Goal: Check status: Check status

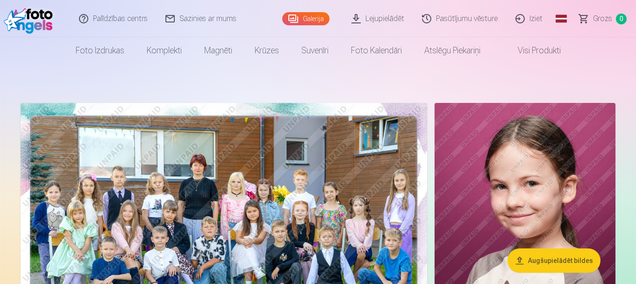
click at [457, 17] on link "Pasūtījumu vēsture" at bounding box center [459, 18] width 93 height 37
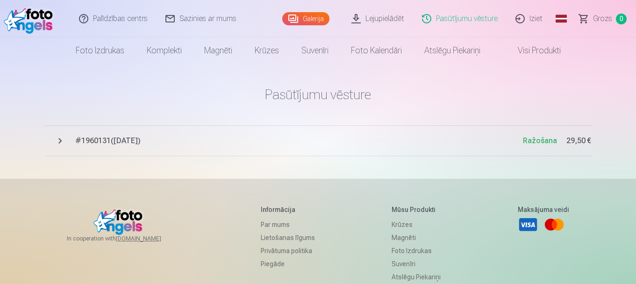
click at [90, 143] on span "# 1960131 ( [DATE] )" at bounding box center [298, 140] width 447 height 11
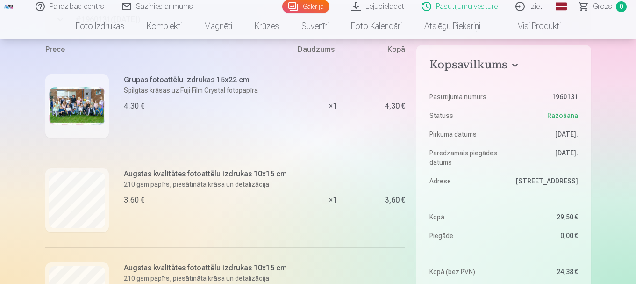
scroll to position [113, 0]
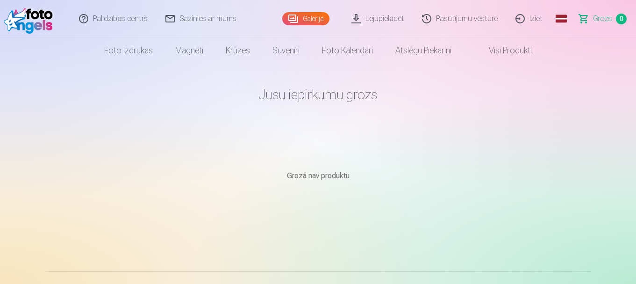
click at [441, 30] on link "Pasūtījumu vēsture" at bounding box center [459, 18] width 93 height 37
